Goal: Task Accomplishment & Management: Use online tool/utility

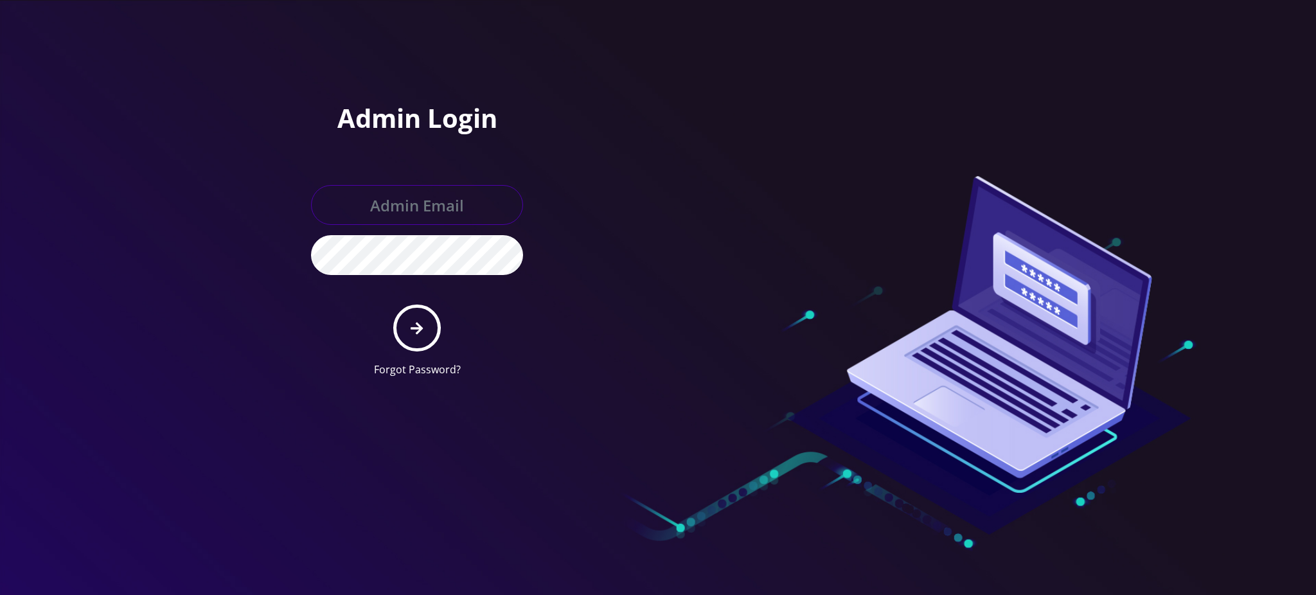
type input "rochelle@teltik.com"
click at [409, 322] on button "submit" at bounding box center [416, 328] width 47 height 47
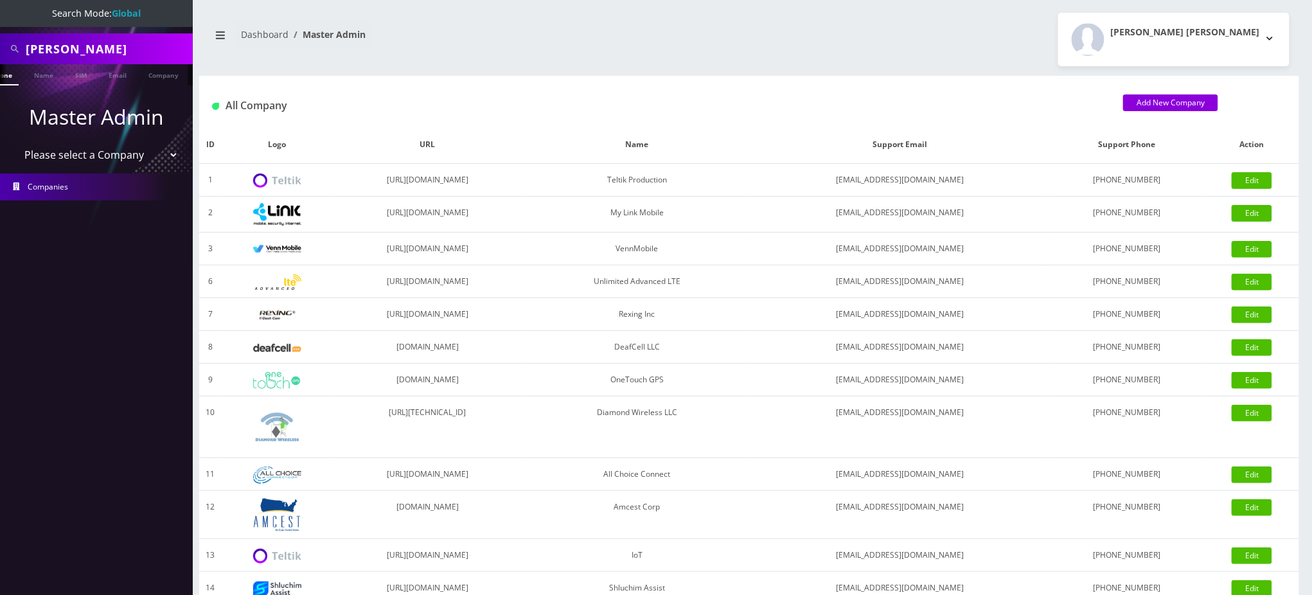
scroll to position [0, 4]
drag, startPoint x: 148, startPoint y: 55, endPoint x: 0, endPoint y: 63, distance: 148.0
click at [0, 63] on nav "Search Mode: Global [PERSON_NAME] Phone Name SIM Email Company Customer Master …" at bounding box center [96, 297] width 193 height 595
paste input "[EMAIL_ADDRESS][DOMAIN_NAME]"
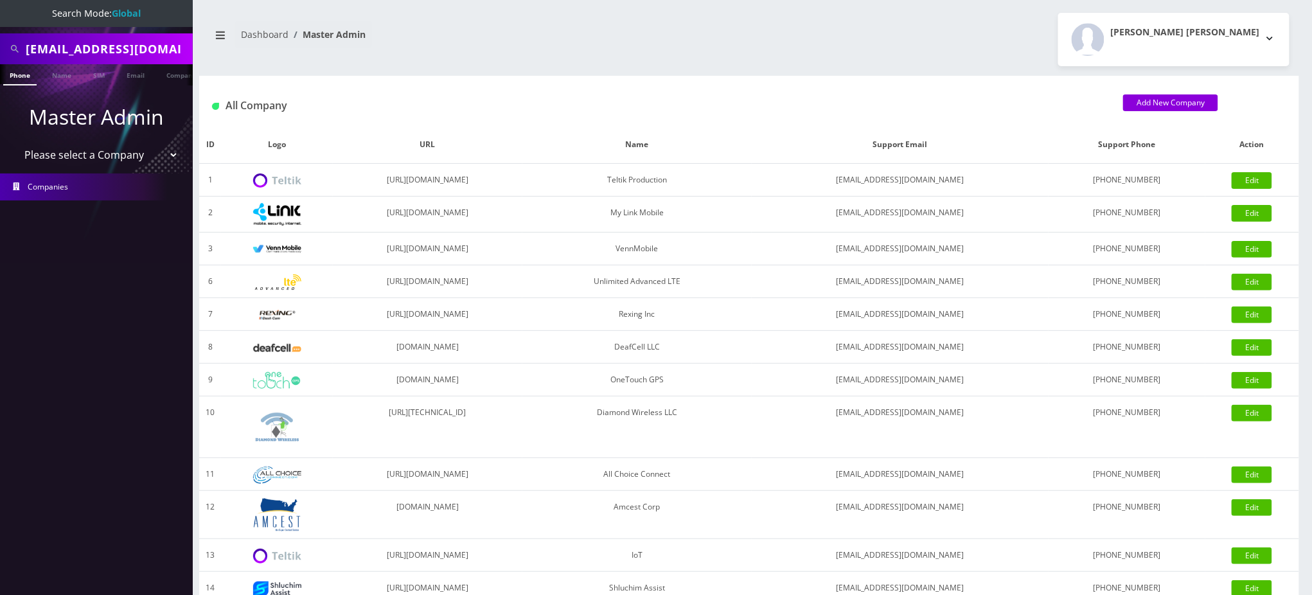
scroll to position [0, 53]
type input "[EMAIL_ADDRESS][DOMAIN_NAME]"
click at [128, 76] on link "Email" at bounding box center [135, 74] width 31 height 21
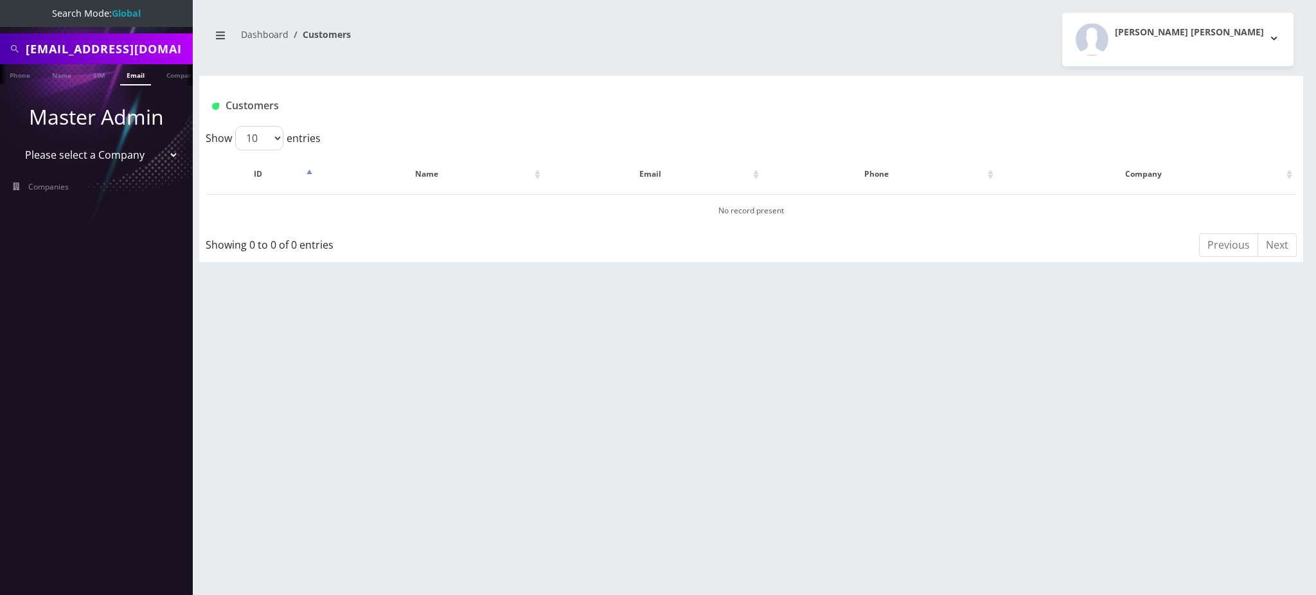
click at [134, 78] on link "Email" at bounding box center [135, 74] width 31 height 21
